Goal: Find specific page/section: Find specific page/section

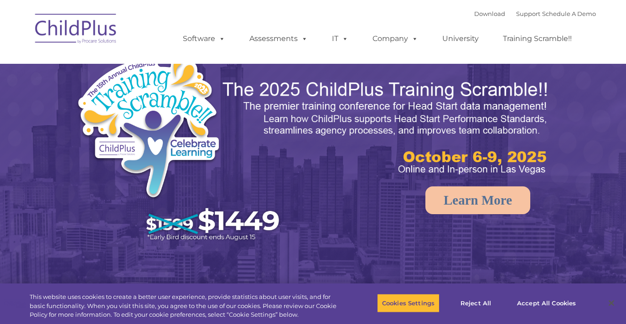
select select "MEDIUM"
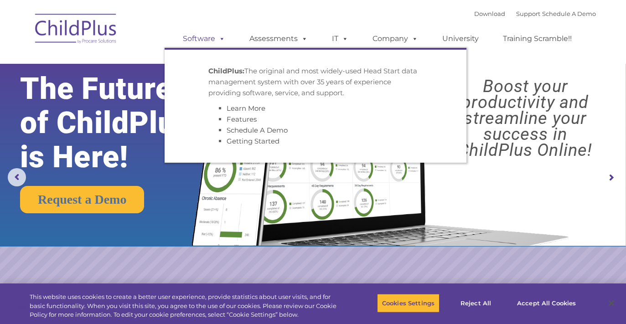
click at [210, 41] on link "Software" at bounding box center [204, 39] width 61 height 18
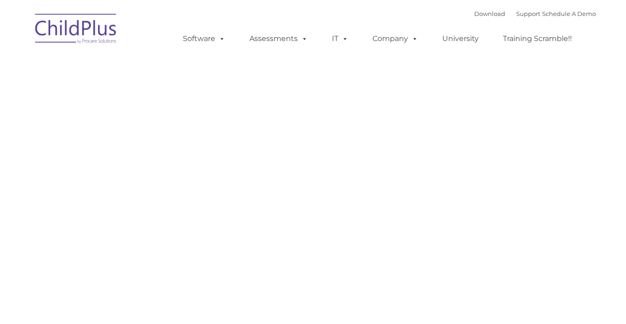
type input ""
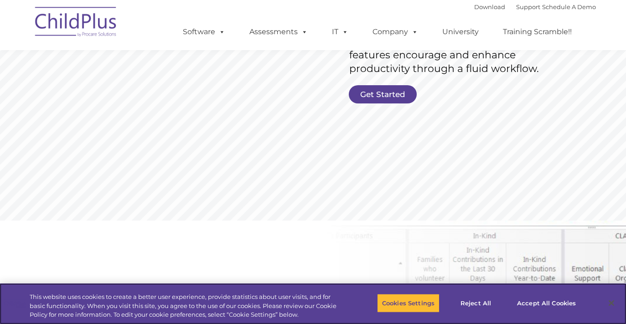
scroll to position [229, 0]
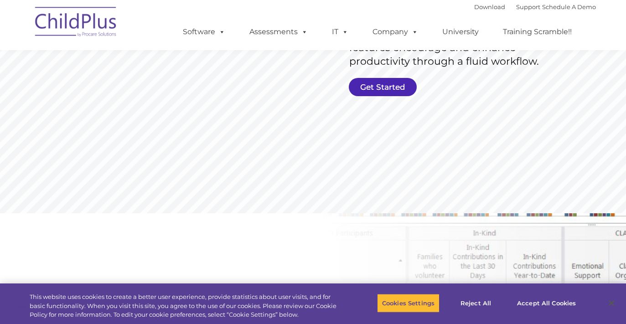
click at [394, 83] on link "Get Started" at bounding box center [383, 87] width 68 height 18
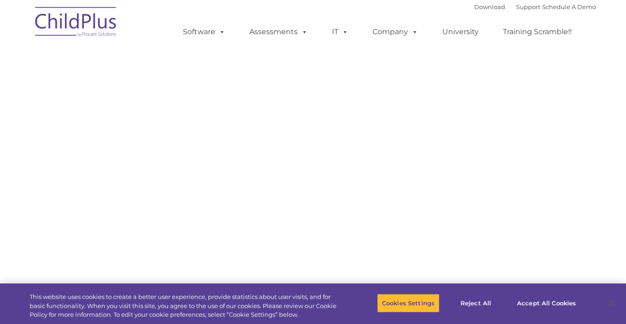
select select "MEDIUM"
